Goal: Task Accomplishment & Management: Use online tool/utility

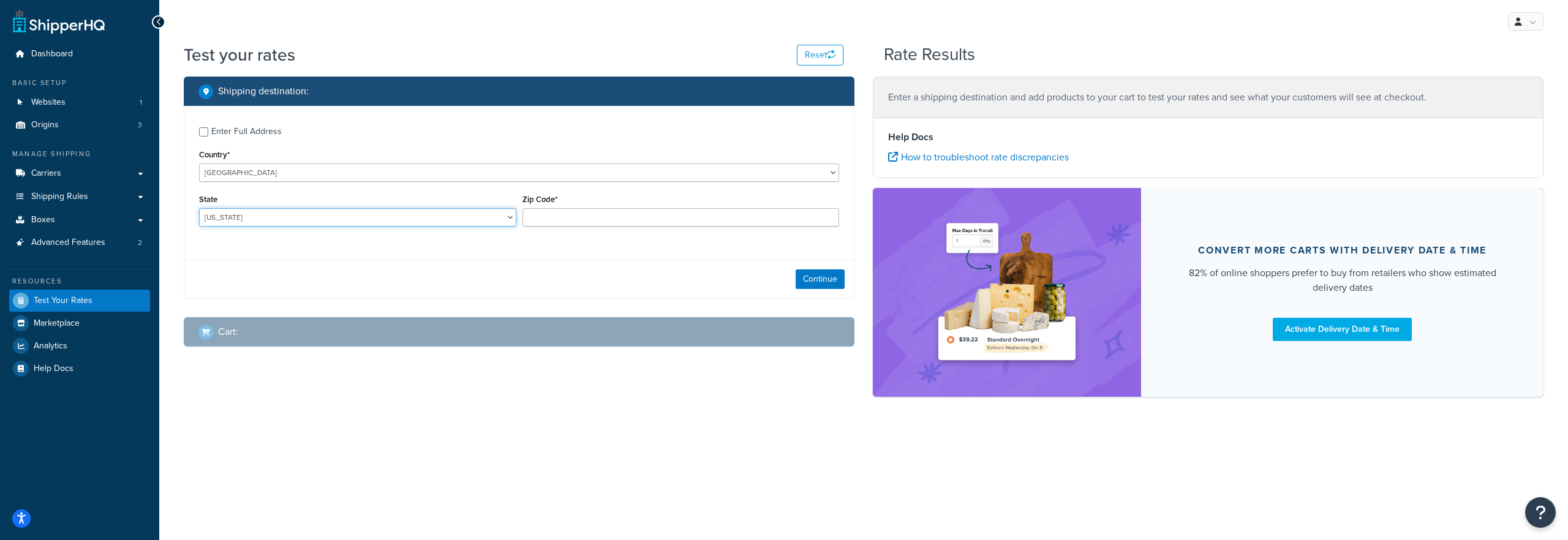
click at [372, 210] on select "[US_STATE] [US_STATE] [US_STATE] [US_STATE] [US_STATE] Armed Forces Americas Ar…" at bounding box center [358, 217] width 317 height 18
select select "AK"
click at [199, 209] on select "[US_STATE] [US_STATE] [US_STATE] [US_STATE] [US_STATE] Armed Forces Americas Ar…" at bounding box center [358, 217] width 317 height 18
click at [533, 209] on input "Zip Code*" at bounding box center [681, 217] width 317 height 18
paste input "99639"
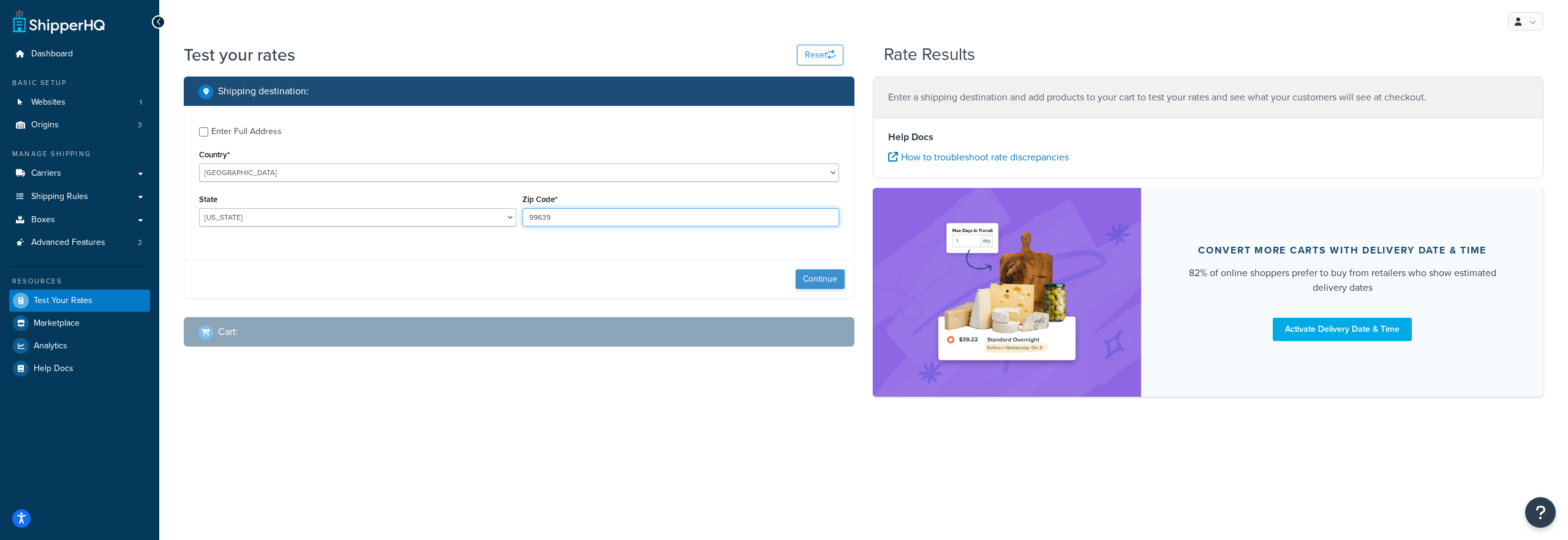
type input "99639"
click at [838, 278] on button "Continue" at bounding box center [820, 279] width 49 height 20
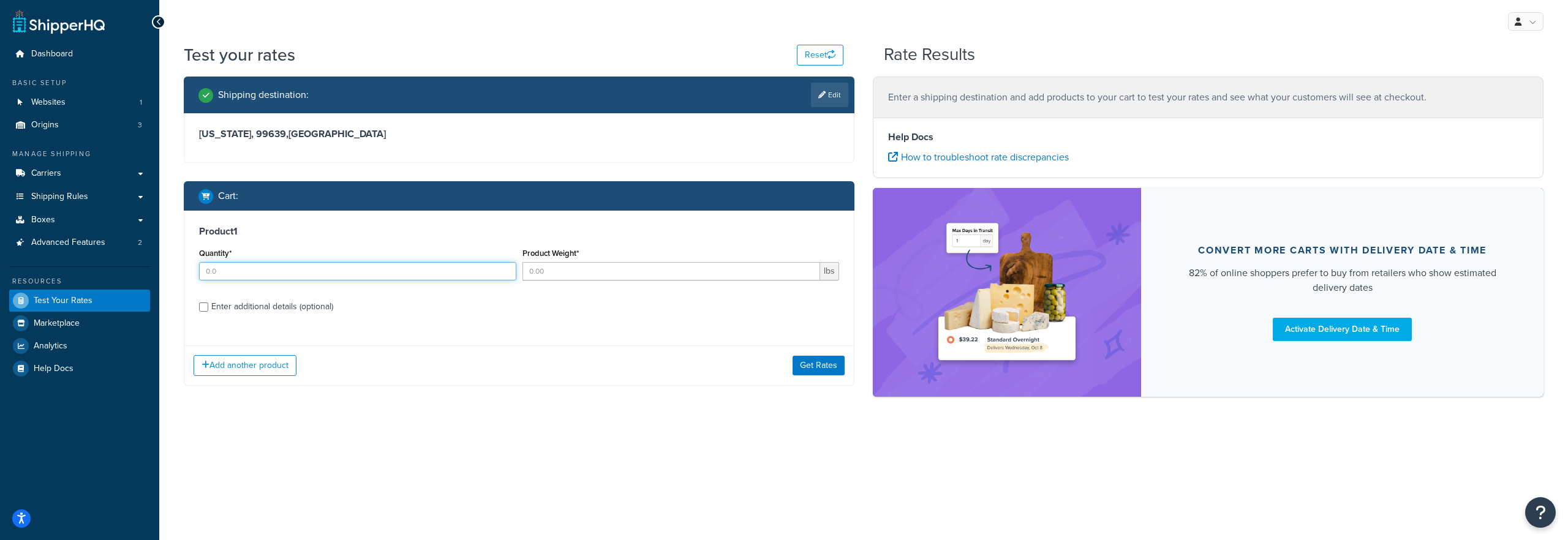
click at [276, 276] on input "Quantity*" at bounding box center [358, 271] width 317 height 18
type input "1"
click at [645, 279] on input "Product Weight*" at bounding box center [671, 271] width 298 height 18
type input "1.4"
click at [320, 315] on div "Enter additional details (optional)" at bounding box center [272, 307] width 122 height 17
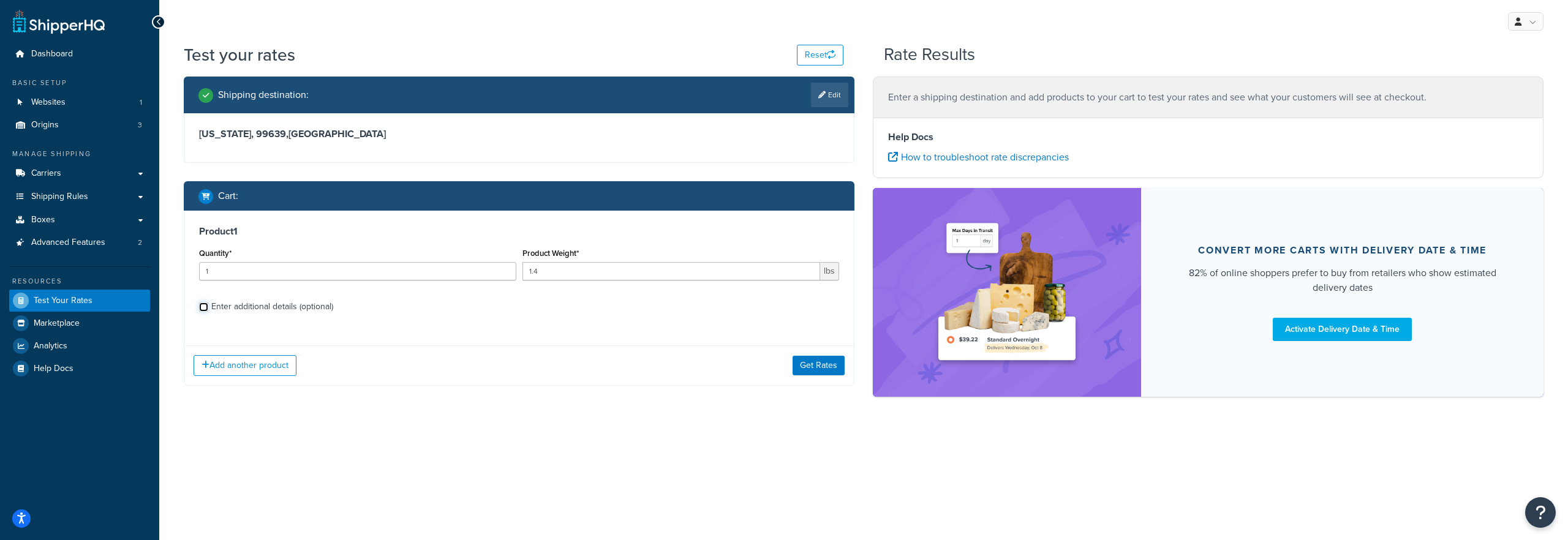
click at [208, 312] on input "Enter additional details (optional)" at bounding box center [203, 307] width 9 height 9
checkbox input "true"
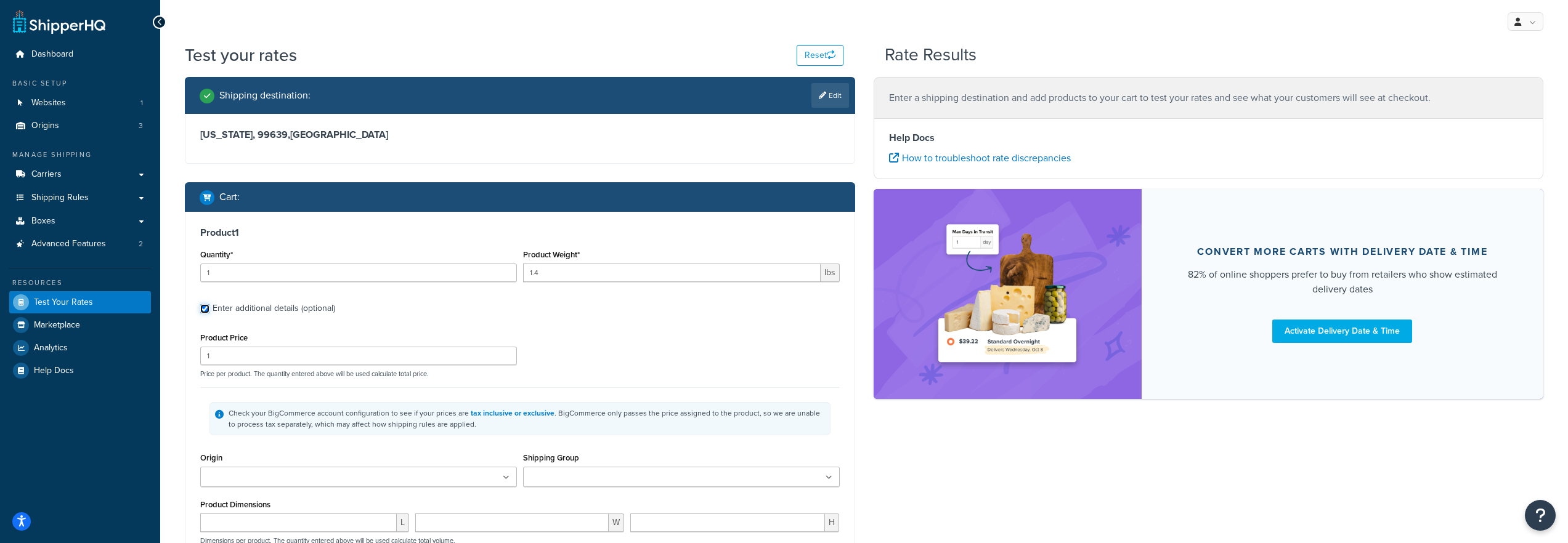
scroll to position [148, 0]
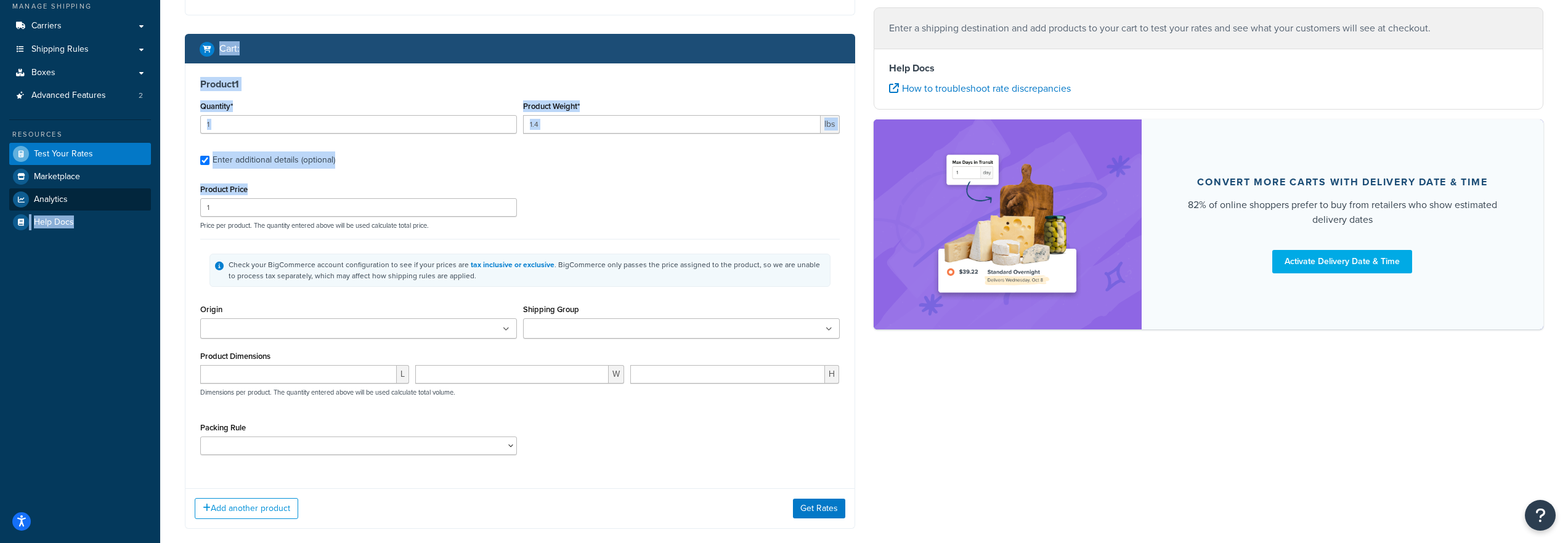
drag, startPoint x: 289, startPoint y: 198, endPoint x: 144, endPoint y: 199, distance: 145.0
click at [144, 199] on div "Dashboard Basic Setup Websites 1 Origins 3 Manage Shipping Carriers Carriers Al…" at bounding box center [784, 231] width 1568 height 758
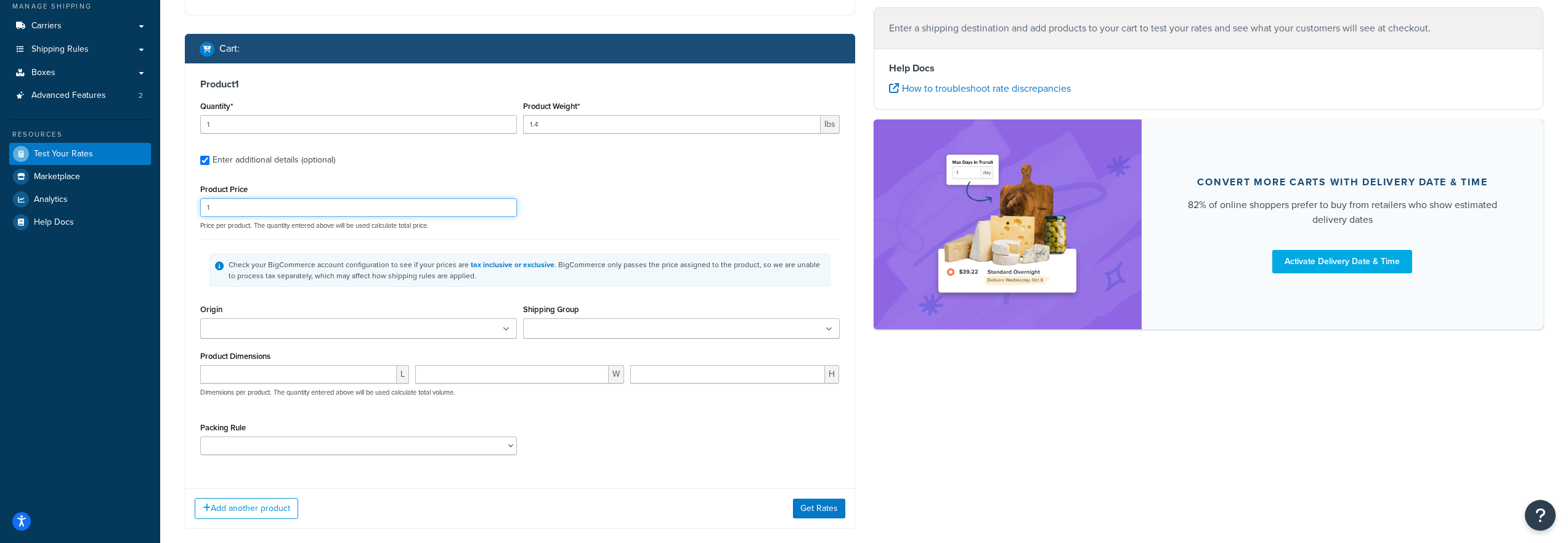
click at [269, 209] on input "1" at bounding box center [358, 208] width 317 height 18
type input "0"
click at [697, 218] on div "Product Price Price per product. The quantity entered above will be used calcul…" at bounding box center [519, 205] width 645 height 49
click at [328, 339] on div "Origin Baytown Buffalo Portland" at bounding box center [358, 324] width 323 height 47
click at [335, 328] on ul at bounding box center [358, 328] width 317 height 21
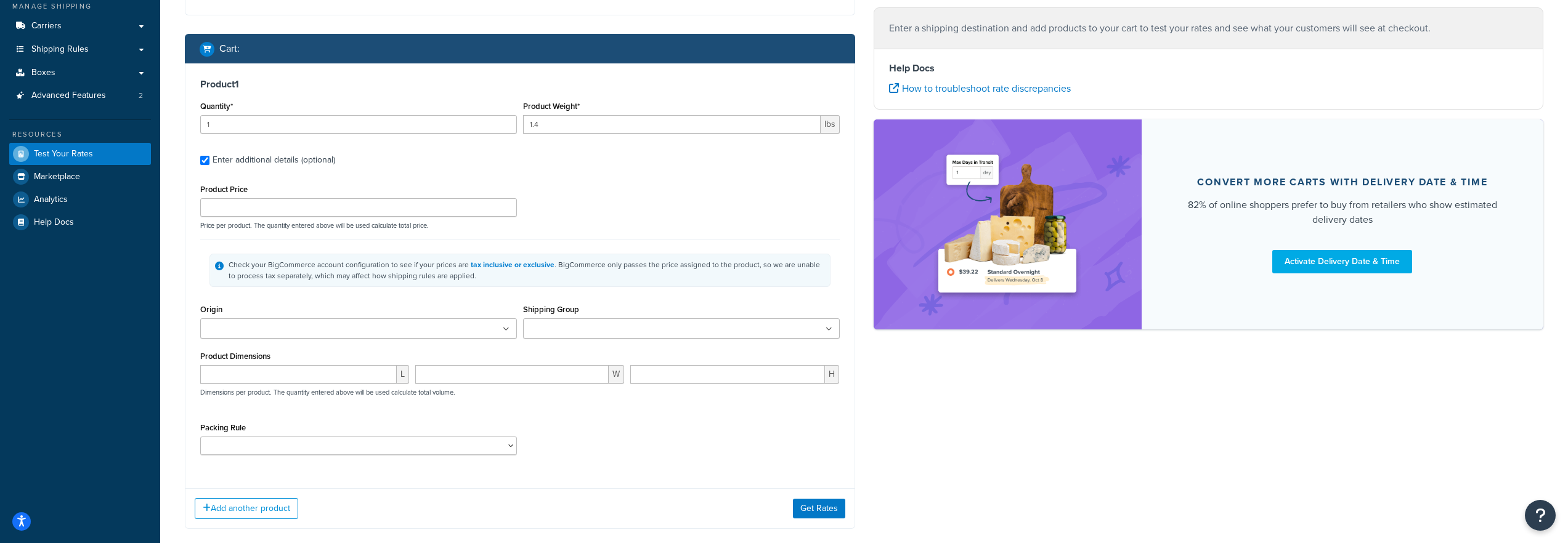
click at [140, 261] on div "Dashboard Basic Setup Websites 1 Origins 3 Manage Shipping Carriers Carriers Al…" at bounding box center [80, 231] width 160 height 758
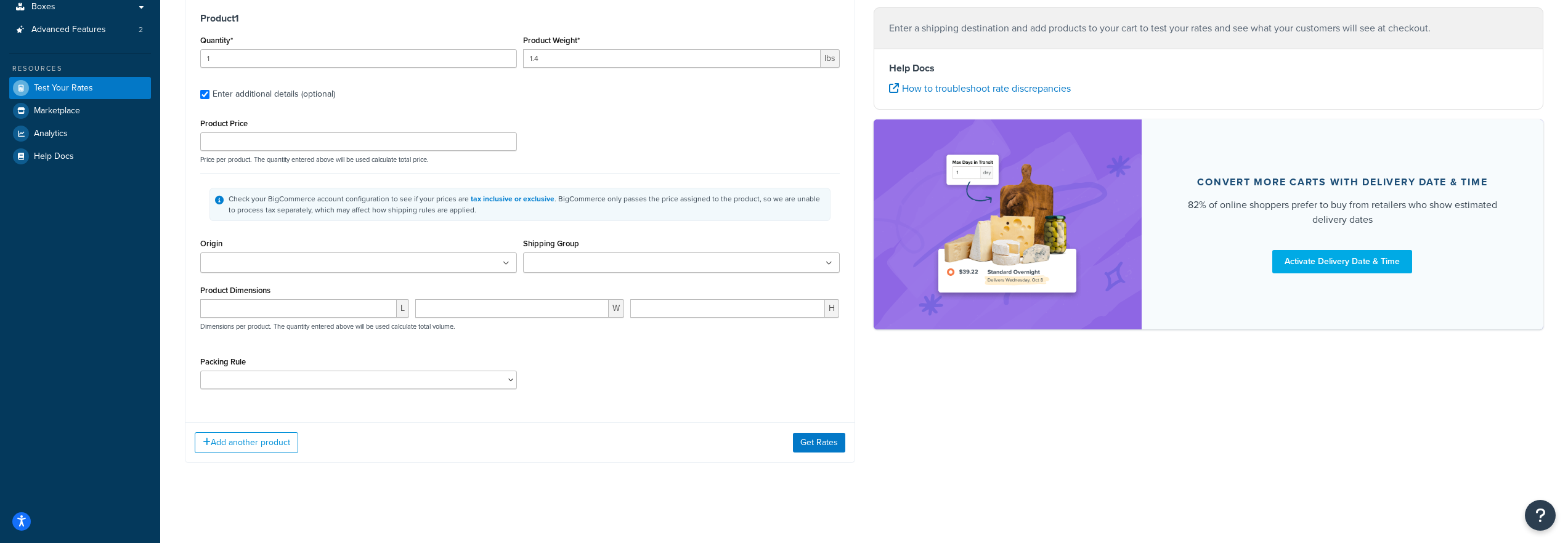
click at [268, 264] on input "Origin" at bounding box center [258, 263] width 109 height 14
click at [444, 441] on div "Add another product Get Rates" at bounding box center [520, 442] width 669 height 40
click at [594, 267] on input "Shipping Group" at bounding box center [581, 263] width 109 height 14
click at [299, 314] on input "number" at bounding box center [298, 309] width 196 height 18
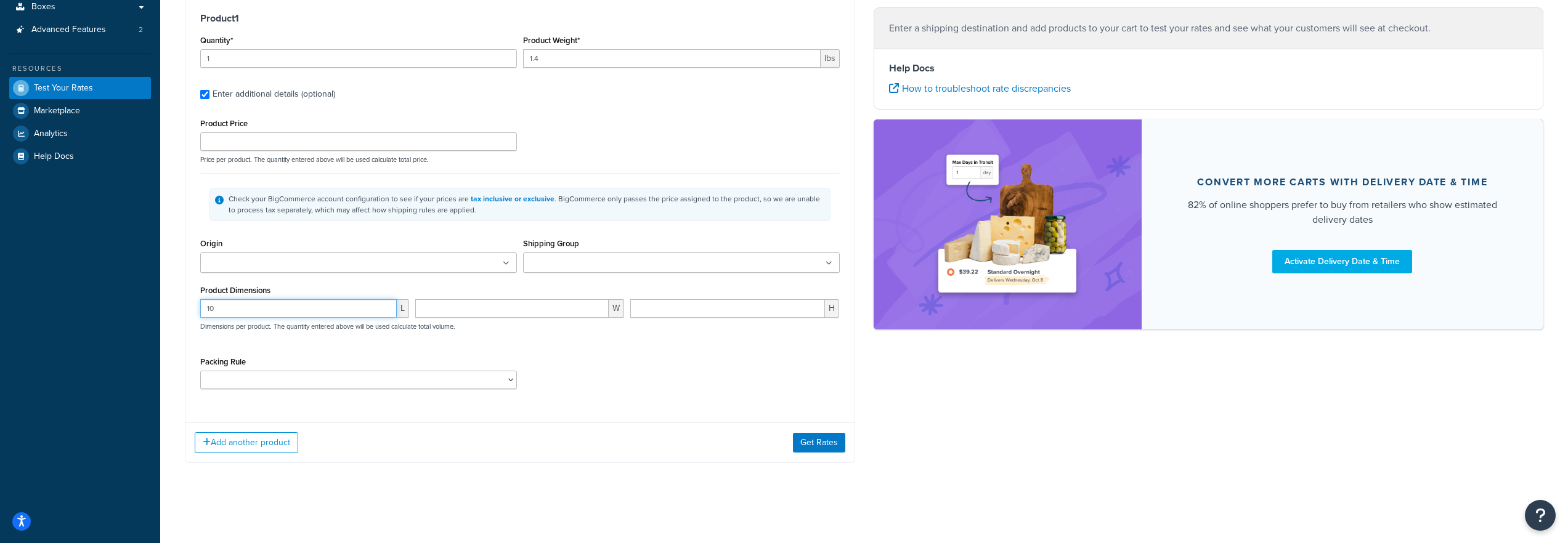
type input "10"
type input "4"
click at [833, 447] on button "Get Rates" at bounding box center [819, 443] width 53 height 20
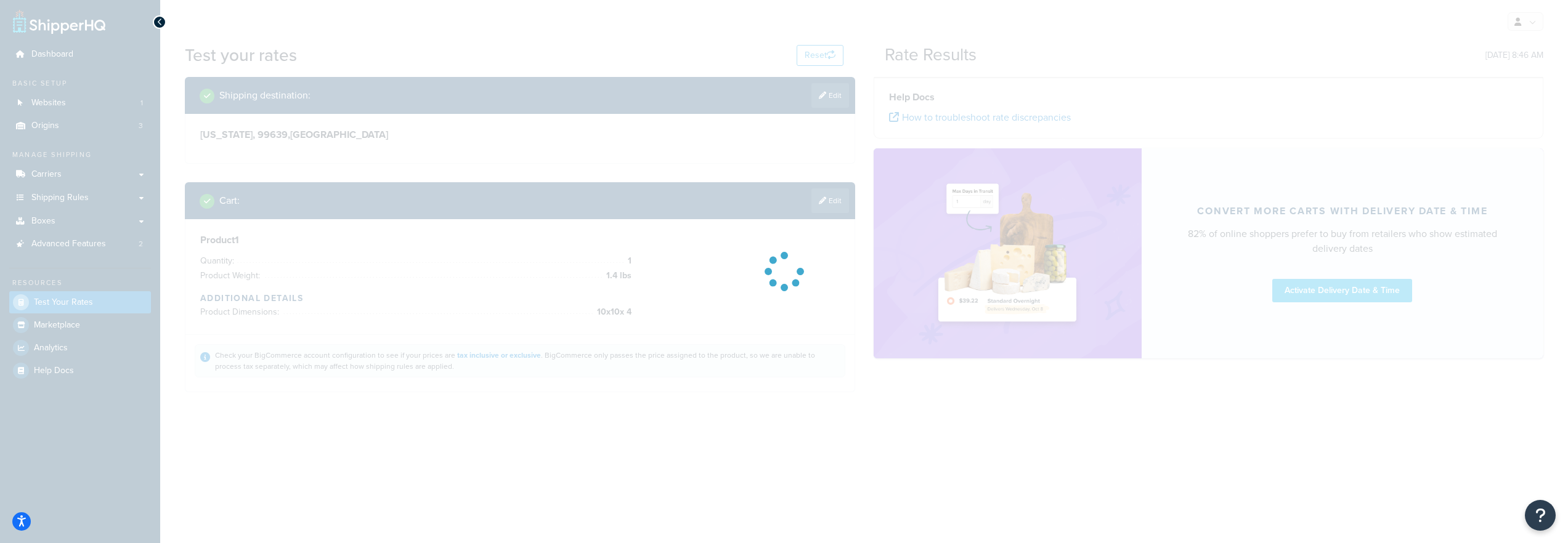
scroll to position [0, 0]
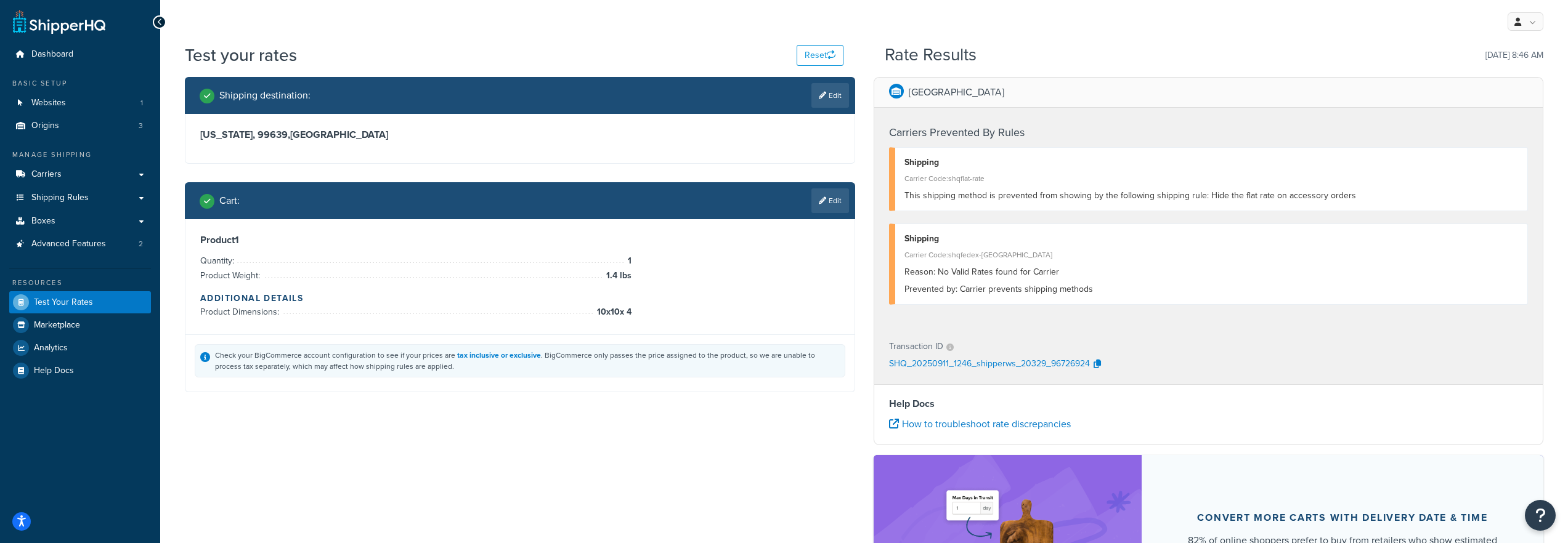
click at [1070, 281] on div "Prevented by: Carrier prevents shipping methods" at bounding box center [1211, 289] width 614 height 18
click at [1136, 262] on div "Carrier Code: shqfedex-portland" at bounding box center [1211, 255] width 614 height 18
click at [1103, 365] on button "button" at bounding box center [1097, 364] width 15 height 18
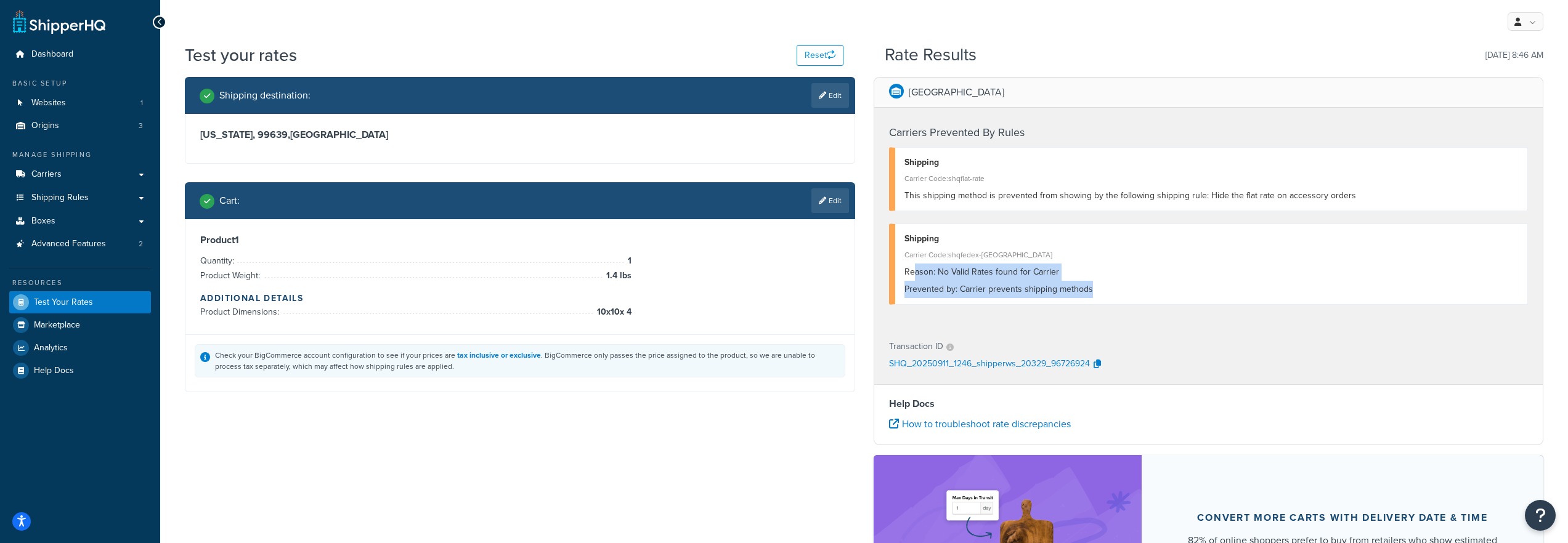
drag, startPoint x: 1080, startPoint y: 283, endPoint x: 916, endPoint y: 270, distance: 164.5
click at [916, 270] on div "Shipping Carrier Code: shqfedex-portland Reason: No Valid Rates found for Carri…" at bounding box center [1208, 264] width 639 height 81
click at [972, 289] on div "Prevented by: Carrier prevents shipping methods" at bounding box center [1211, 289] width 614 height 18
drag, startPoint x: 1114, startPoint y: 291, endPoint x: 891, endPoint y: 276, distance: 223.5
click at [891, 276] on div "Shipping Carrier Code: shqfedex-portland Reason: No Valid Rates found for Carri…" at bounding box center [1208, 264] width 639 height 81
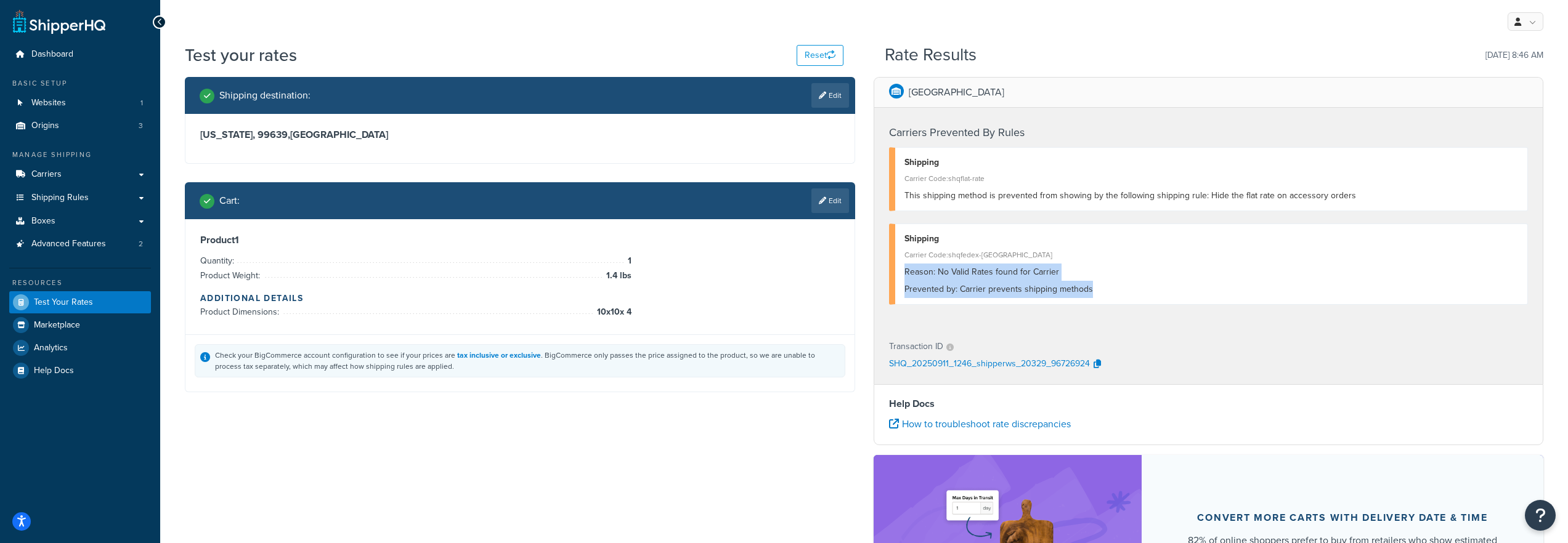
copy div "Reason: No Valid Rates found for Carrier Prevented by: Carrier prevents shippin…"
click at [556, 371] on div "Check your BigCommerce account configuration to see if your prices are tax incl…" at bounding box center [528, 360] width 625 height 22
click at [836, 199] on link "Edit" at bounding box center [829, 201] width 37 height 24
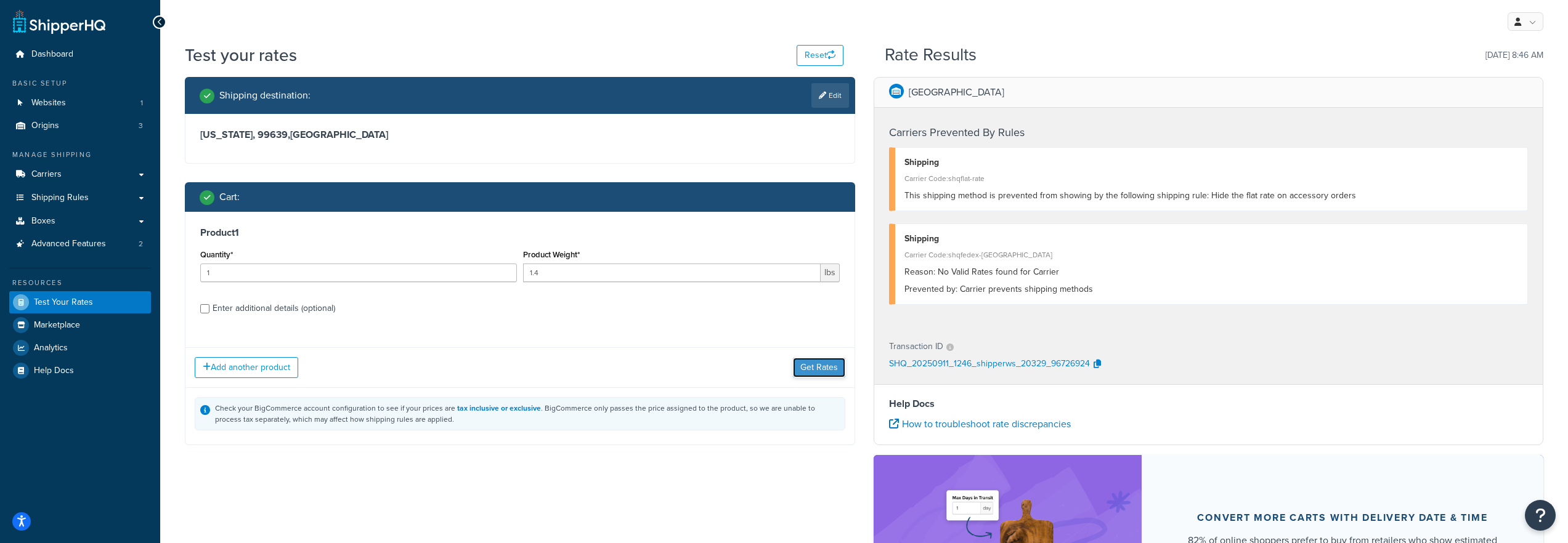
click at [825, 374] on button "Get Rates" at bounding box center [819, 368] width 53 height 20
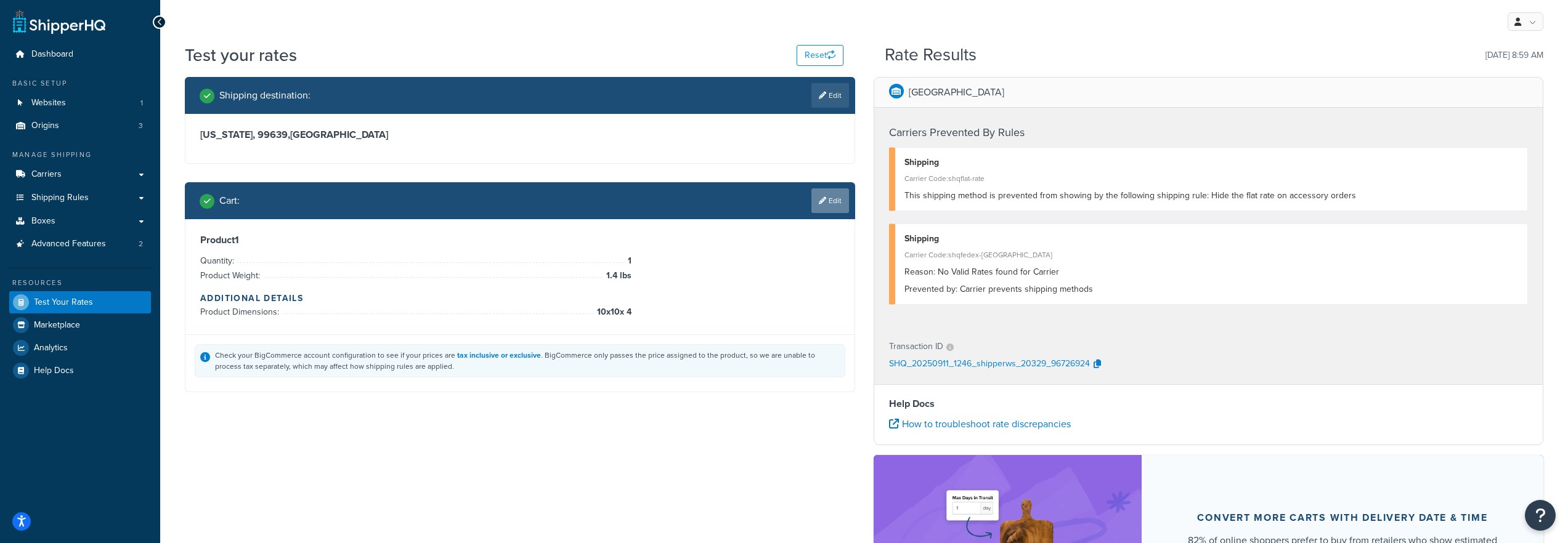
click at [814, 205] on link "Edit" at bounding box center [829, 201] width 37 height 24
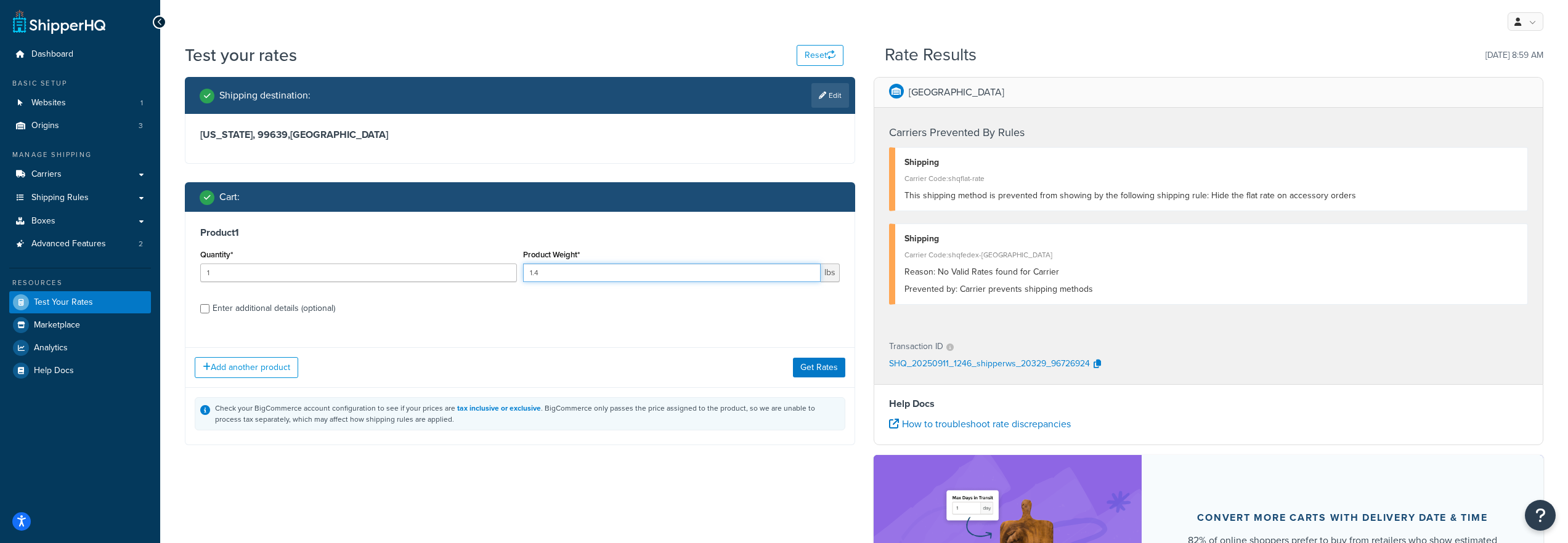
click at [539, 272] on input "1.4" at bounding box center [672, 273] width 298 height 18
click at [438, 283] on div "Quantity* 1" at bounding box center [358, 269] width 323 height 45
click at [553, 273] on input "1.4" at bounding box center [672, 273] width 298 height 18
click at [314, 308] on div "Enter additional details (optional)" at bounding box center [273, 309] width 123 height 18
click at [209, 308] on input "Enter additional details (optional)" at bounding box center [205, 309] width 9 height 9
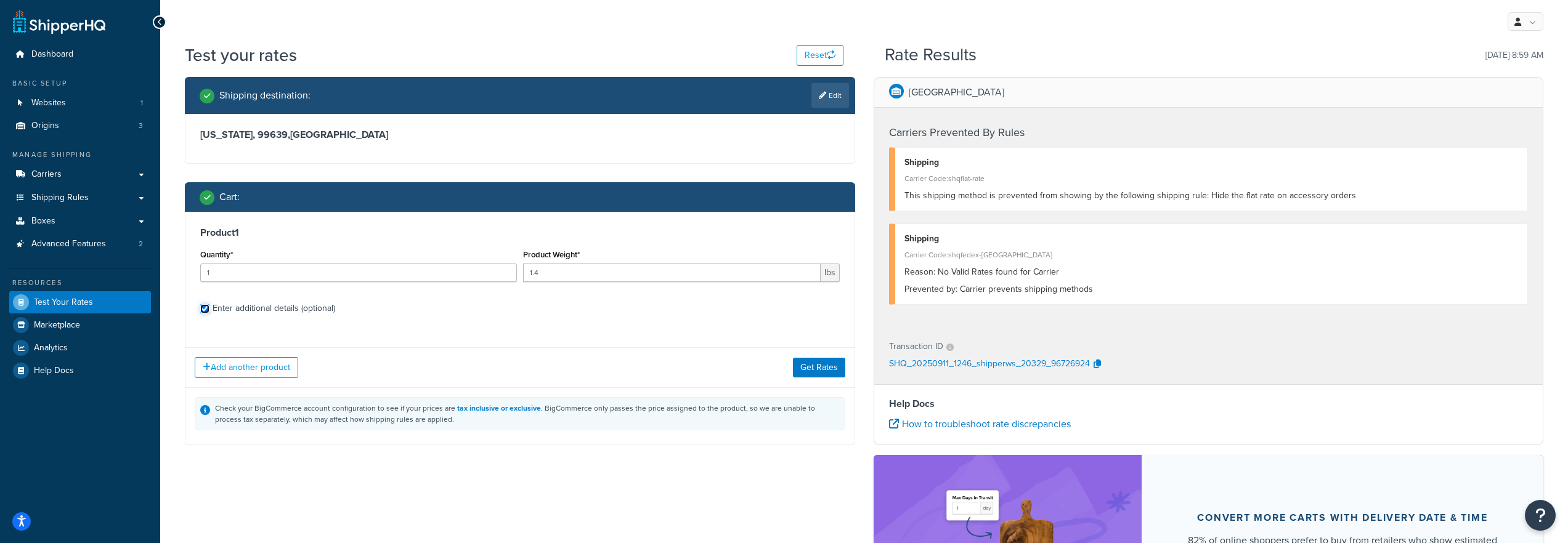
checkbox input "true"
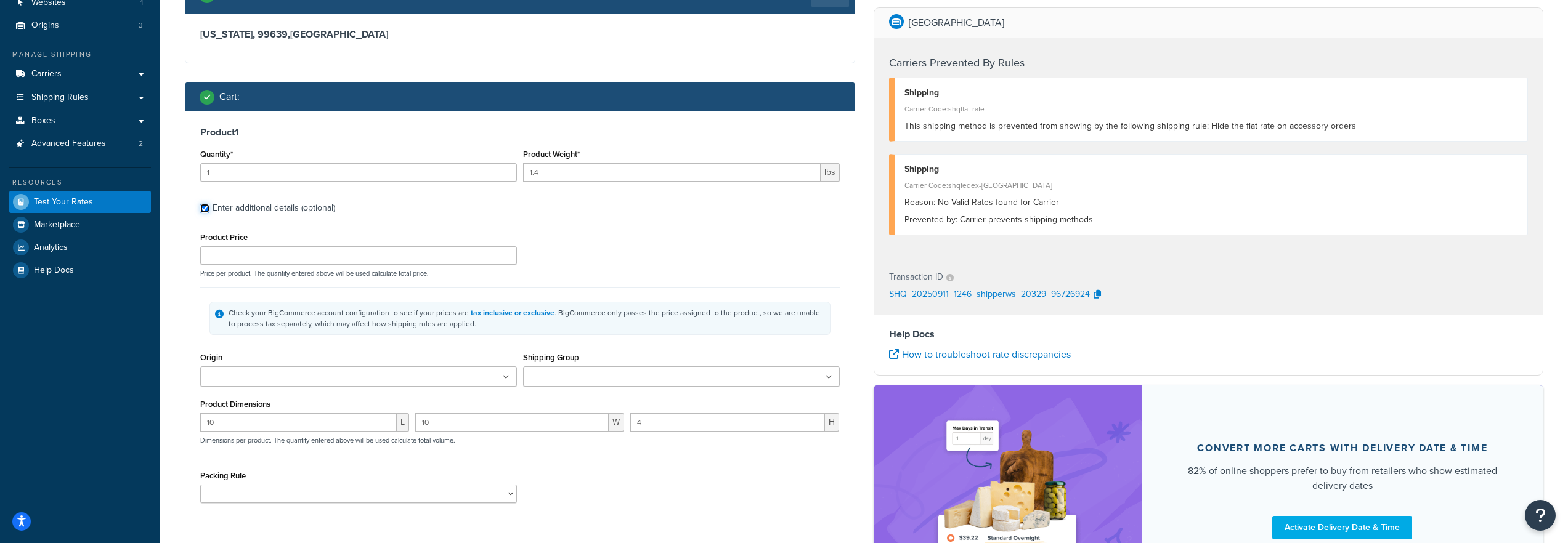
scroll to position [142, 0]
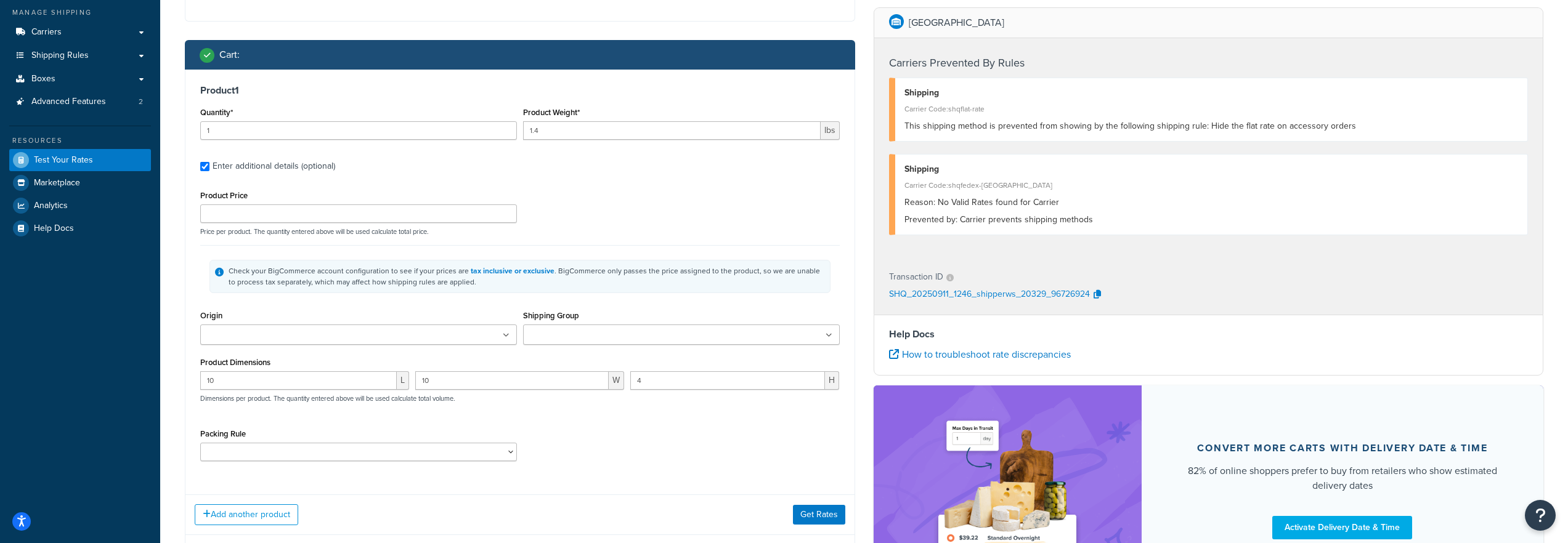
click at [622, 351] on div "Shipping Group $129 Flat Rate $199 Flat Rate $199 Flat Rate (Accessory) $249 Fl…" at bounding box center [681, 331] width 323 height 47
click at [605, 136] on input "1.4" at bounding box center [672, 131] width 298 height 18
type input "1.5"
click at [836, 522] on button "Get Rates" at bounding box center [819, 515] width 53 height 20
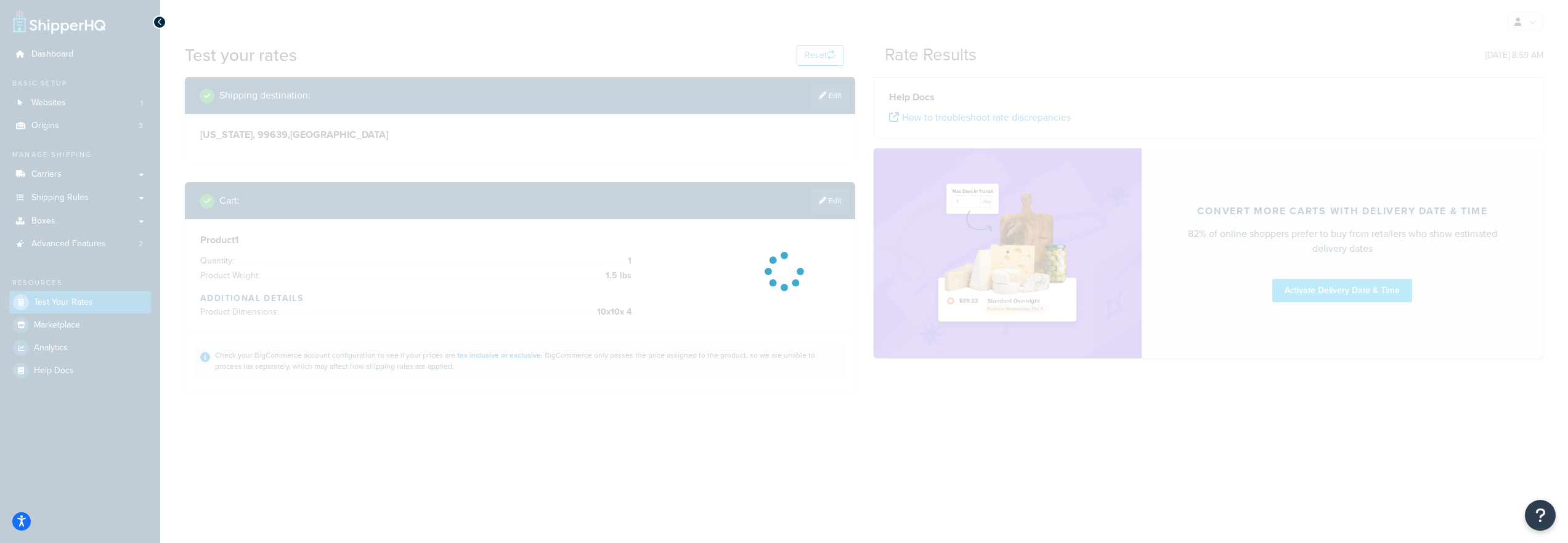
scroll to position [0, 0]
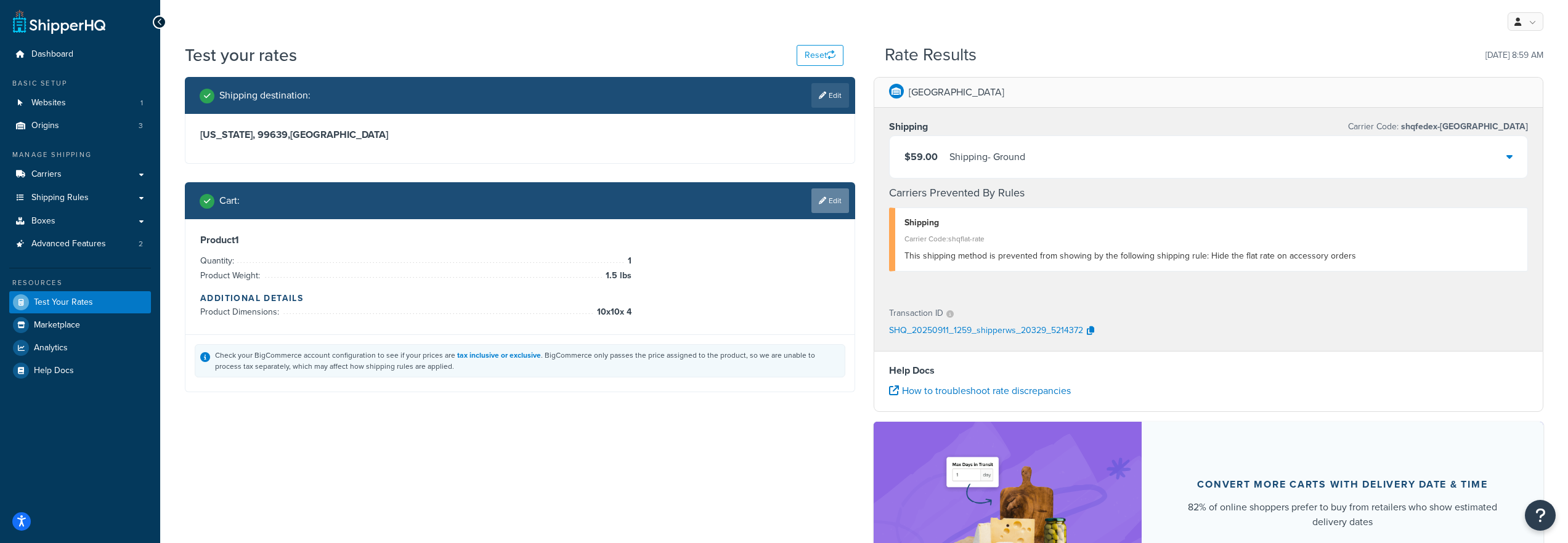
click at [836, 196] on link "Edit" at bounding box center [829, 201] width 37 height 24
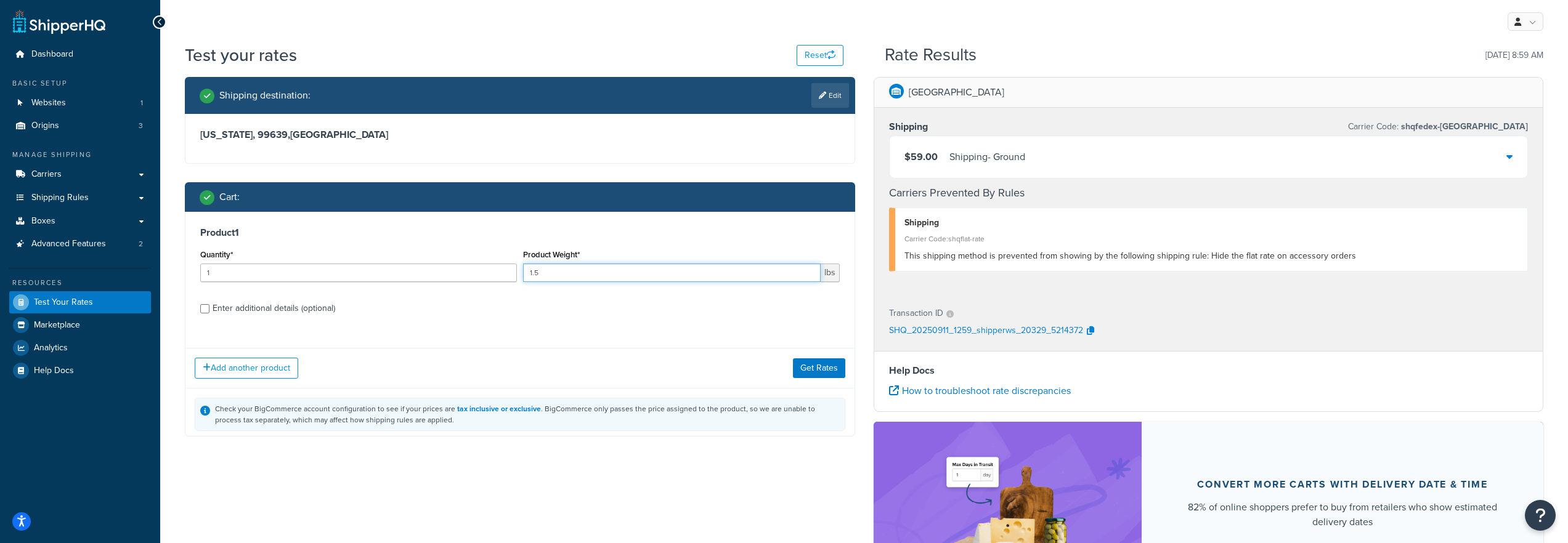
click at [648, 272] on input "1.5" at bounding box center [672, 273] width 298 height 18
type input "1.4"
click at [811, 376] on button "Get Rates" at bounding box center [819, 368] width 53 height 20
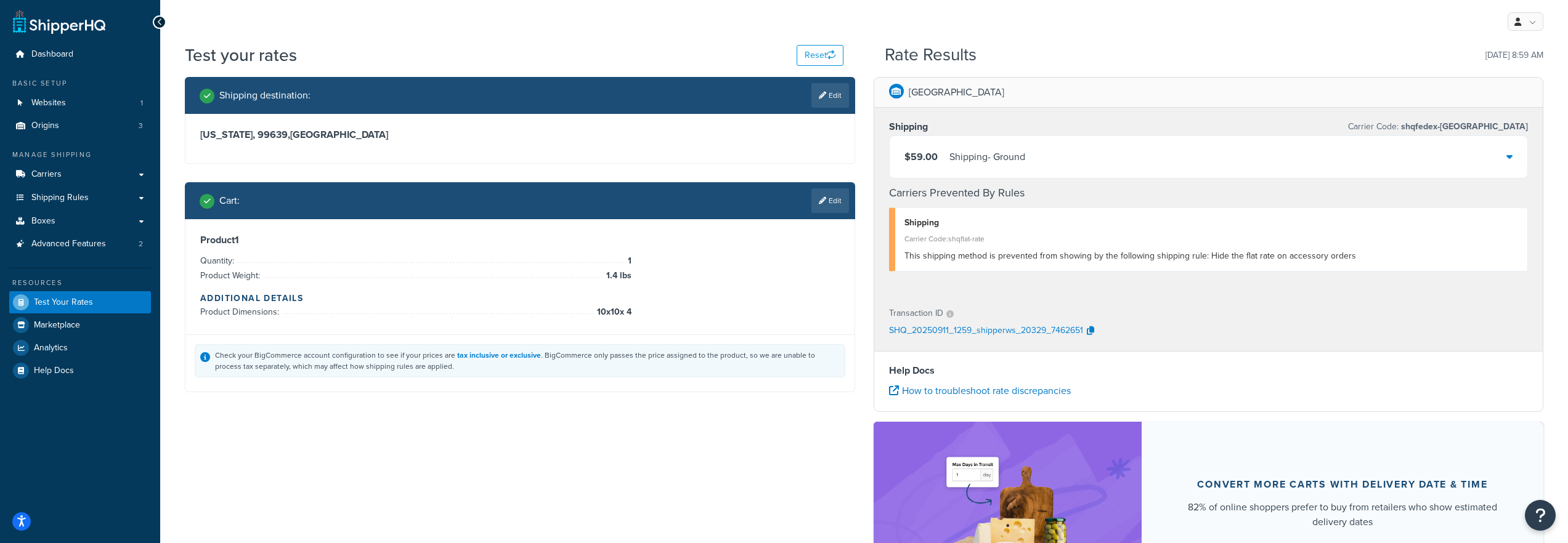
click at [1039, 166] on div "$59.00 Shipping - Ground" at bounding box center [1209, 157] width 639 height 42
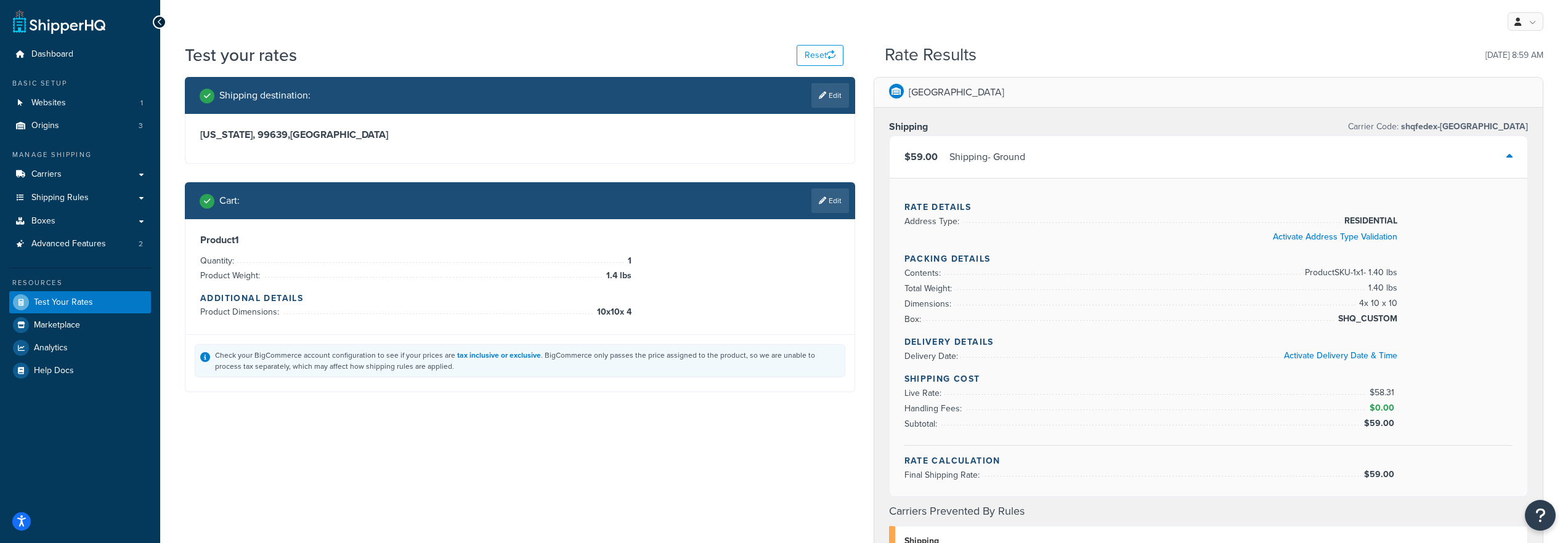
click at [1377, 215] on span "RESIDENTIAL" at bounding box center [1369, 221] width 56 height 15
click at [1450, 296] on div "Rate Details Address Type: RESIDENTIAL Activate Address Type Validation Packing…" at bounding box center [1209, 337] width 639 height 318
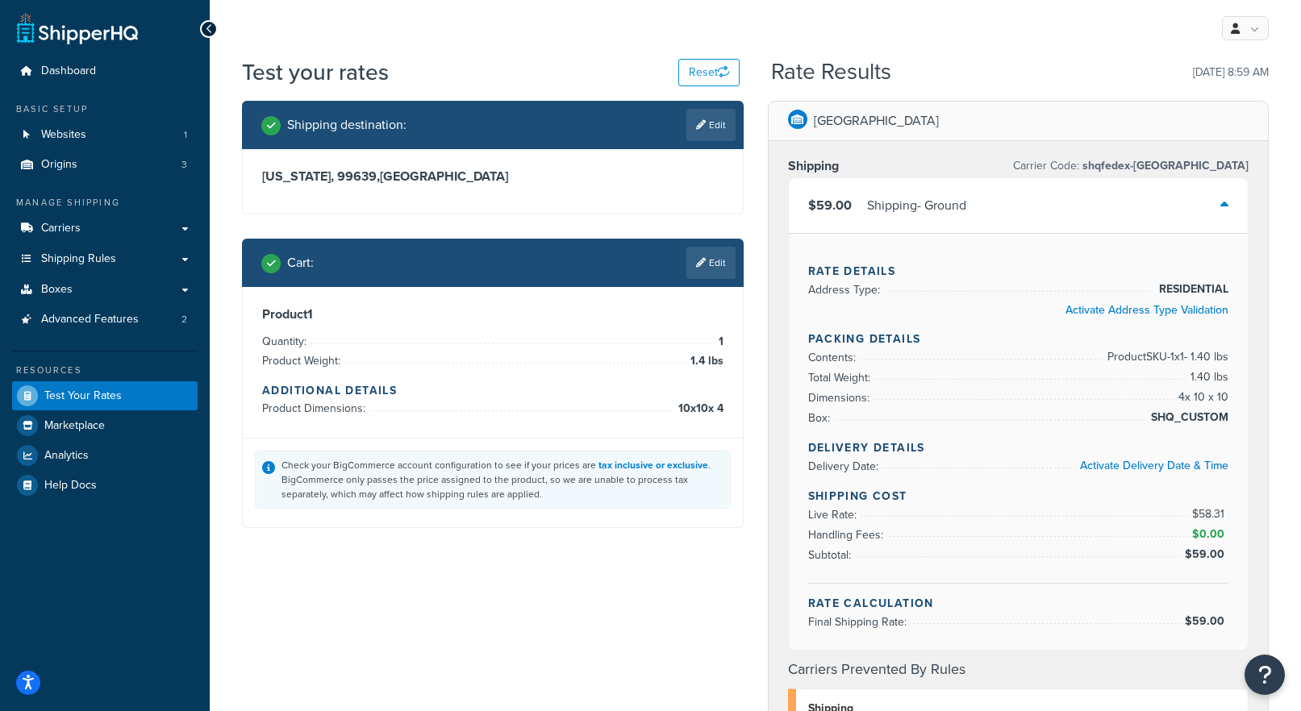
click at [720, 245] on div "Cart : Edit" at bounding box center [493, 263] width 502 height 48
click at [720, 263] on link "Edit" at bounding box center [710, 263] width 49 height 32
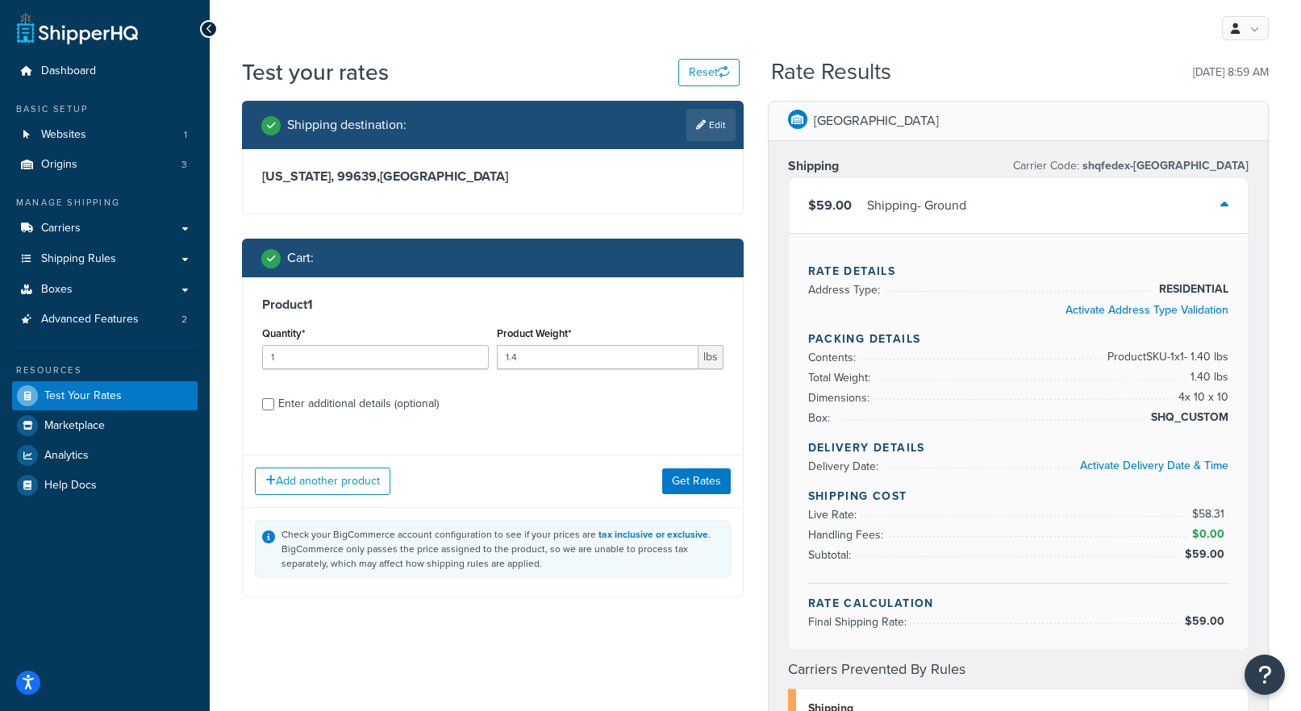
click at [530, 373] on div "Product Weight* 1.4 lbs" at bounding box center [610, 352] width 235 height 59
click at [541, 362] on input "1.4" at bounding box center [598, 357] width 202 height 24
type input "1.41"
click at [714, 486] on button "Get Rates" at bounding box center [696, 482] width 69 height 26
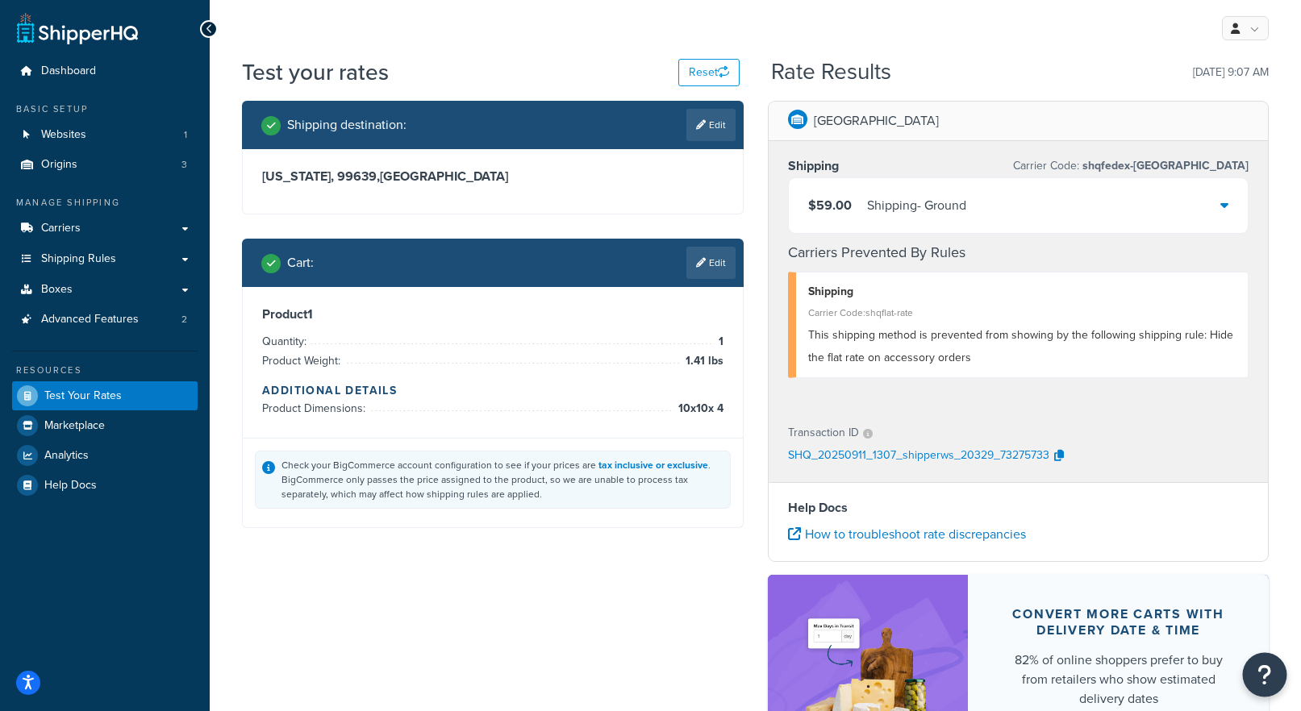
click at [1261, 682] on icon "Open Resource Center" at bounding box center [1265, 675] width 15 height 23
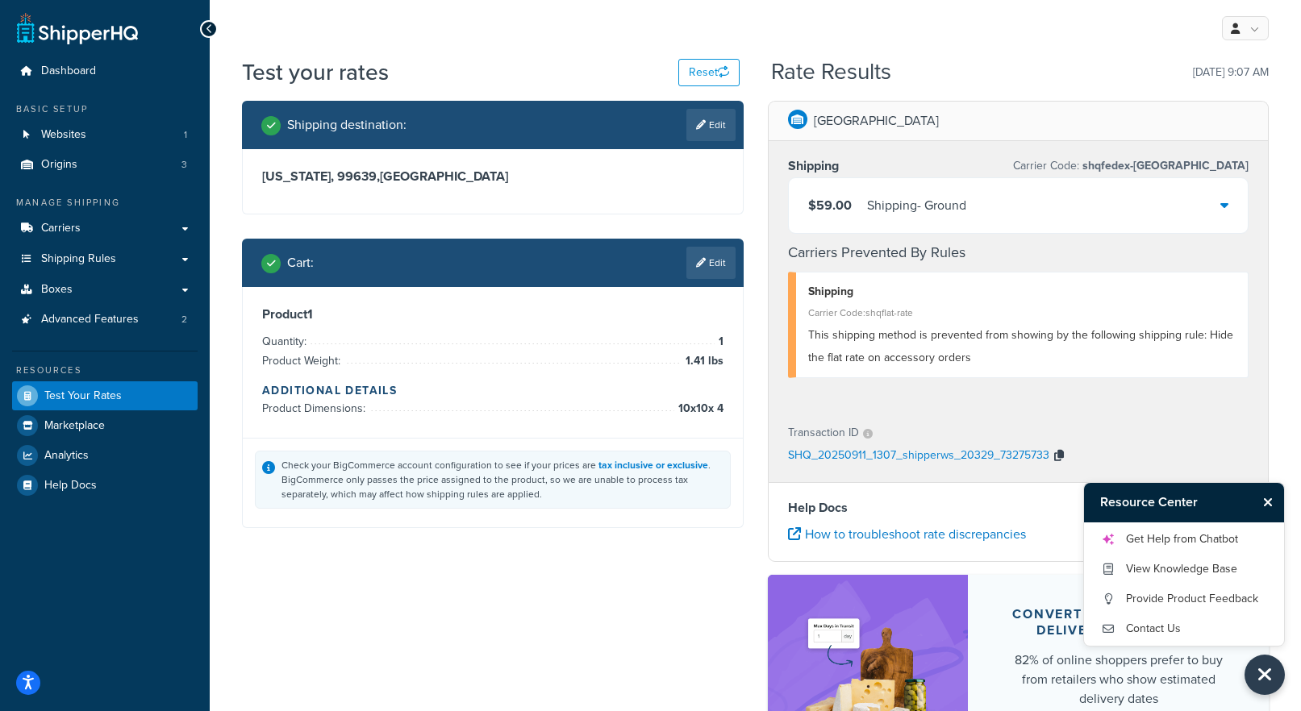
click at [1062, 457] on button "button" at bounding box center [1058, 456] width 19 height 24
click at [713, 112] on link "Edit" at bounding box center [710, 125] width 49 height 32
select select "AK"
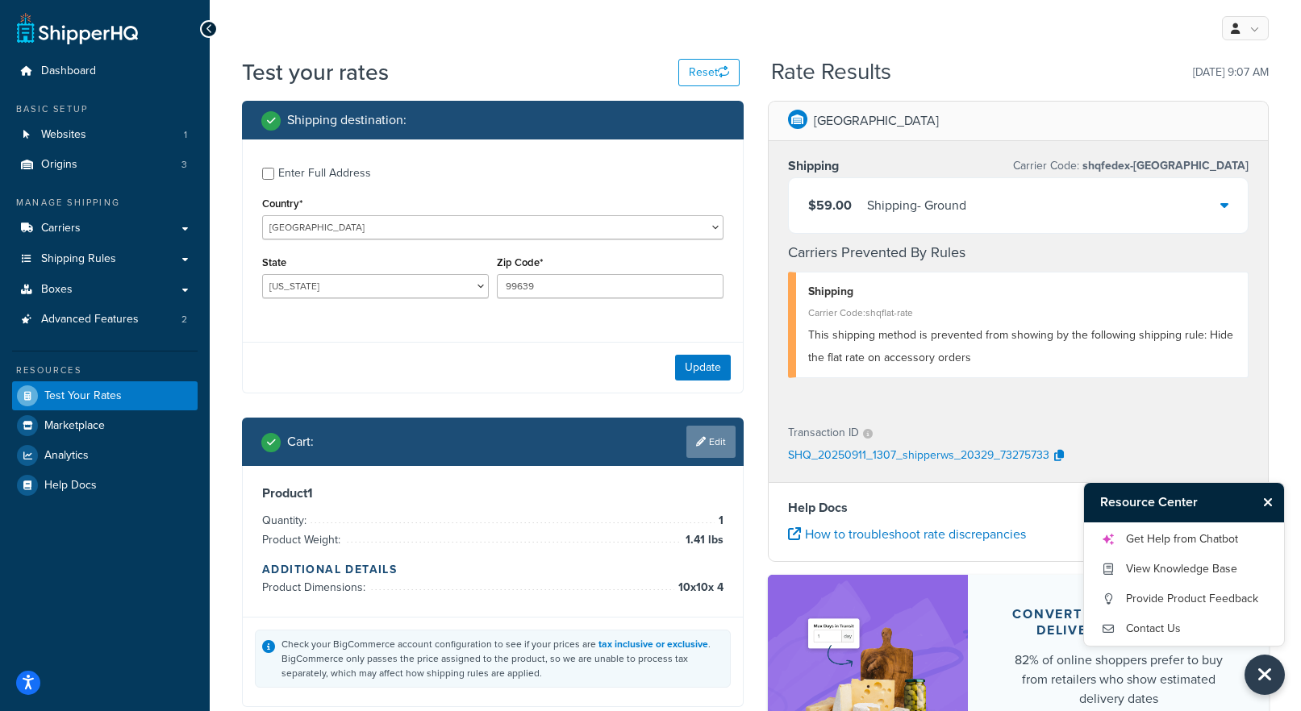
click at [716, 440] on link "Edit" at bounding box center [710, 442] width 49 height 32
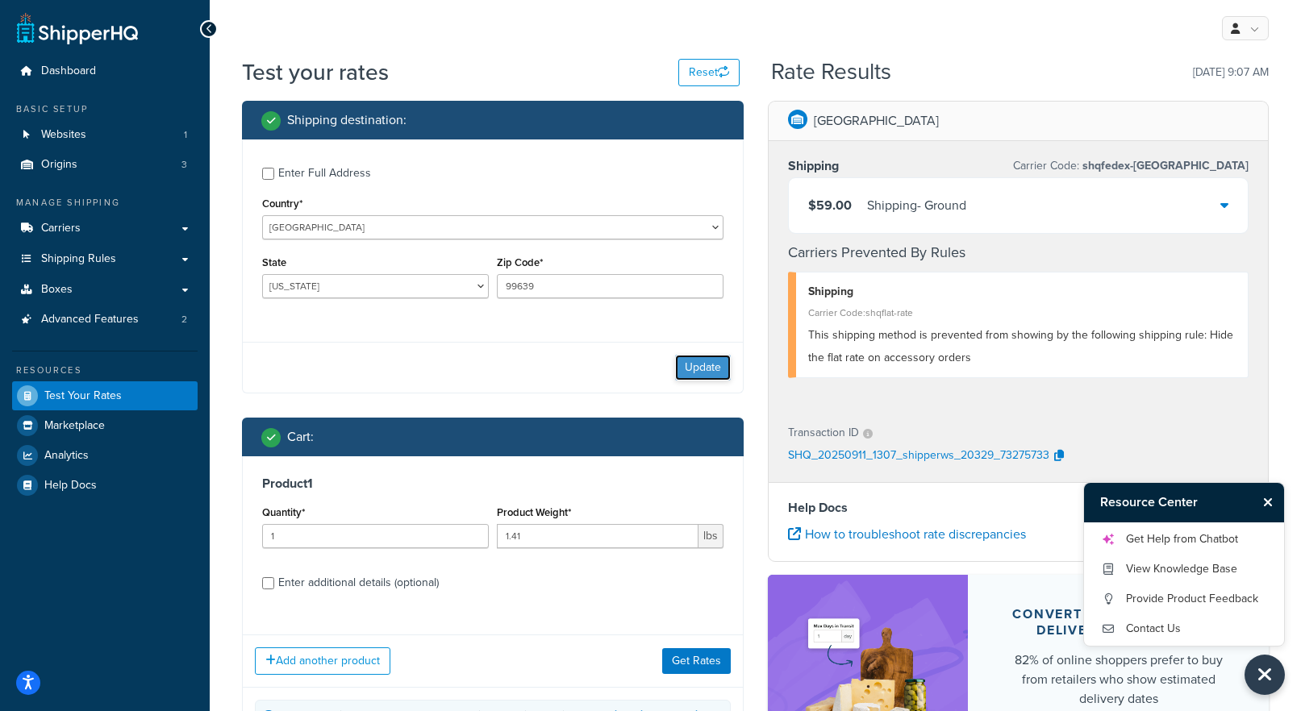
click at [706, 365] on button "Update" at bounding box center [703, 368] width 56 height 26
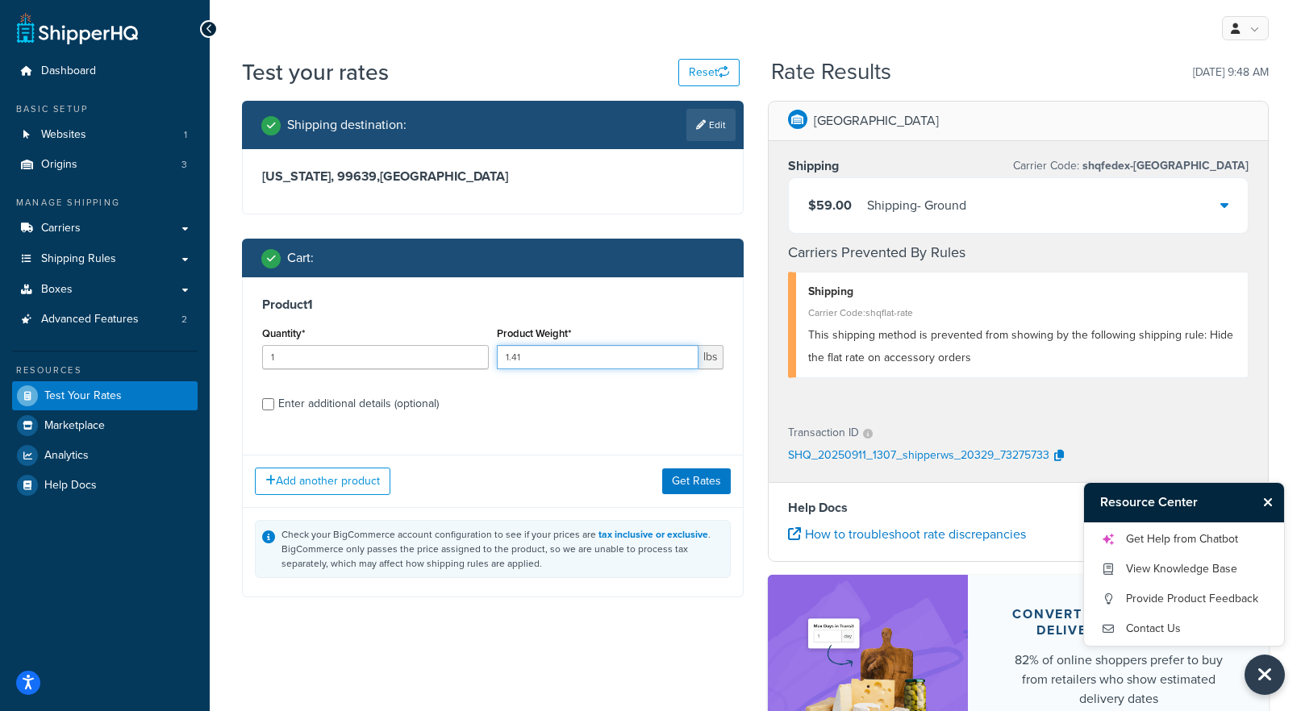
click at [644, 367] on input "1.41" at bounding box center [598, 357] width 202 height 24
type input "1.42"
click at [717, 473] on button "Get Rates" at bounding box center [696, 482] width 69 height 26
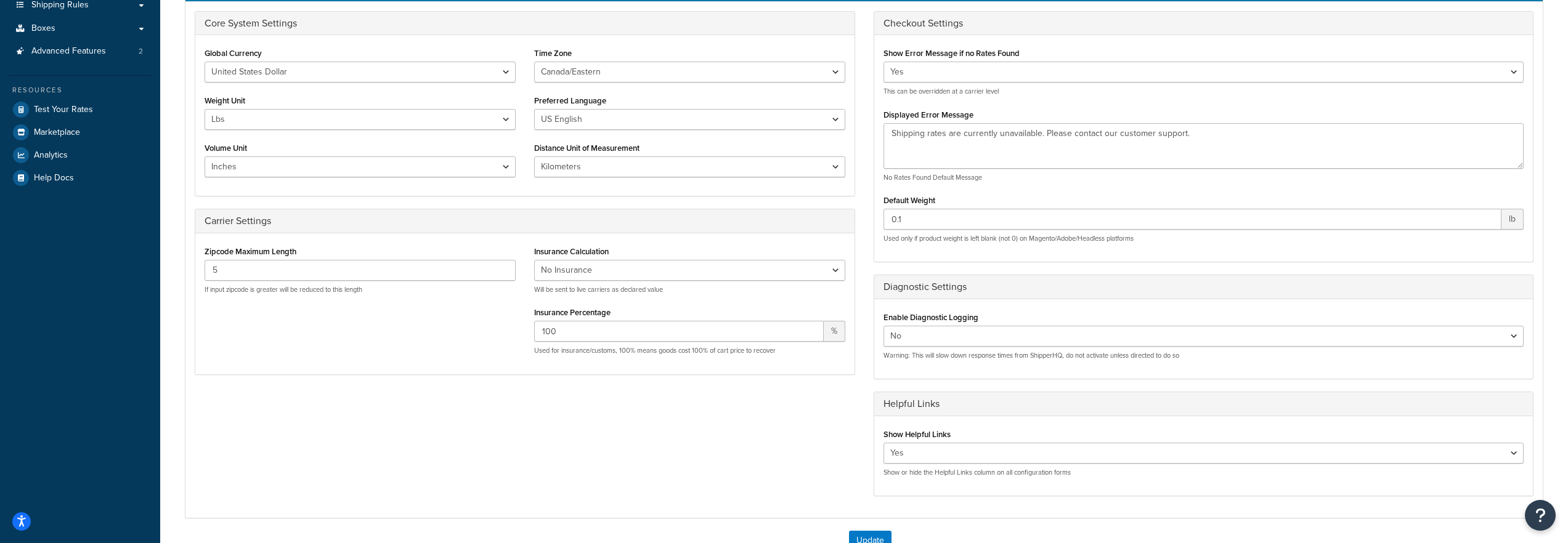
scroll to position [231, 0]
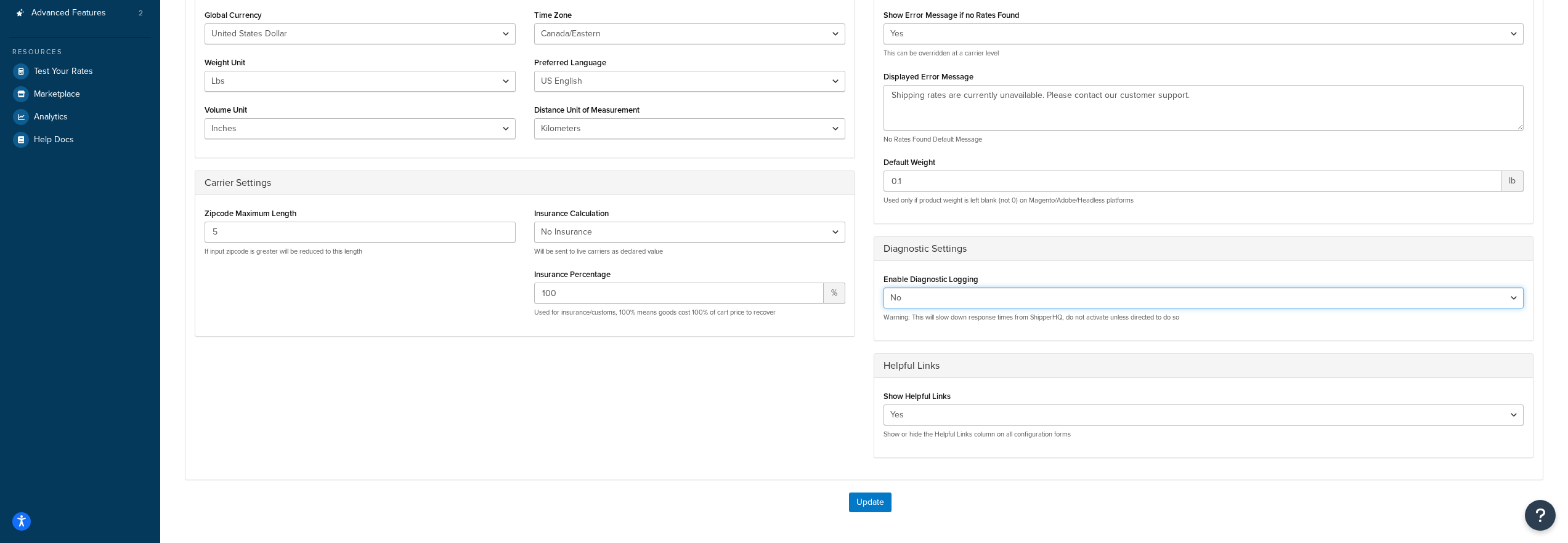
click at [1056, 295] on select "Yes No" at bounding box center [1204, 298] width 641 height 21
click at [771, 418] on div "Core System Settings Global Currency United States Dollar Euro British Pound Au…" at bounding box center [864, 222] width 1357 height 499
